Goal: Download file/media

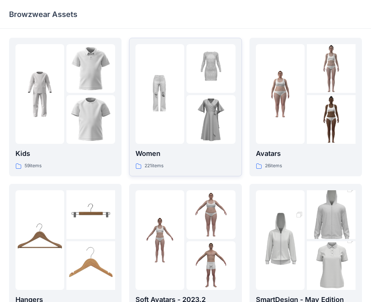
click at [204, 108] on img at bounding box center [210, 119] width 49 height 49
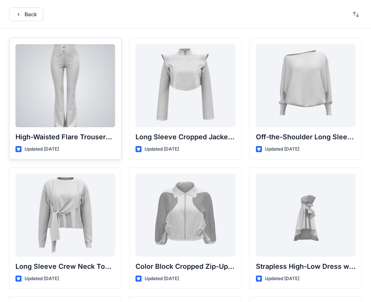
click at [54, 79] on div at bounding box center [65, 85] width 100 height 83
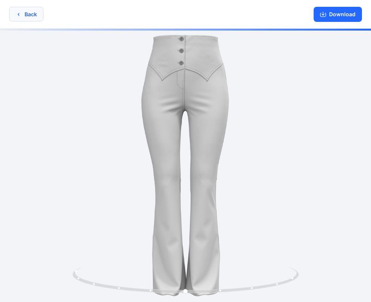
click at [13, 17] on button "Back" at bounding box center [26, 14] width 34 height 15
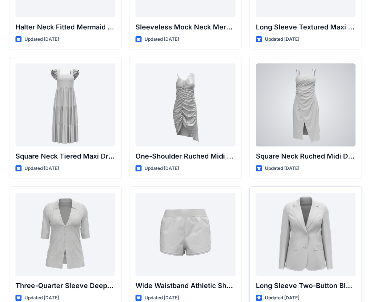
scroll to position [507, 0]
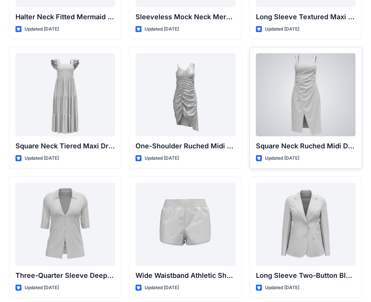
click at [296, 106] on div at bounding box center [306, 94] width 100 height 83
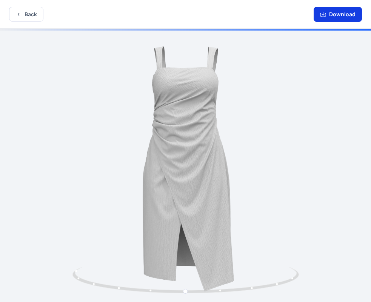
click at [331, 20] on button "Download" at bounding box center [337, 14] width 48 height 15
